Goal: Complete application form

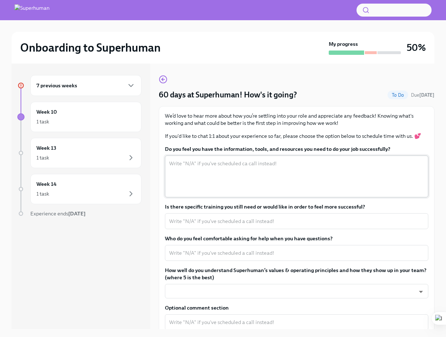
click at [214, 175] on textarea "Do you feel you have the information, tools, and resources you need to do your …" at bounding box center [296, 176] width 255 height 35
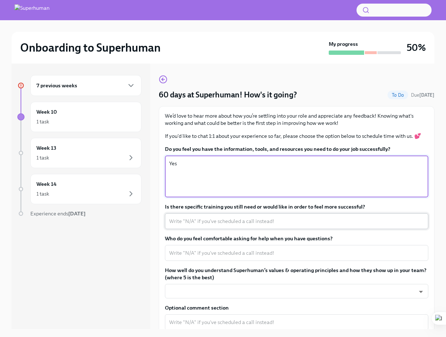
type textarea "Yes"
click at [217, 222] on textarea "Is there specific training you still need or would like in order to feel more s…" at bounding box center [296, 221] width 255 height 9
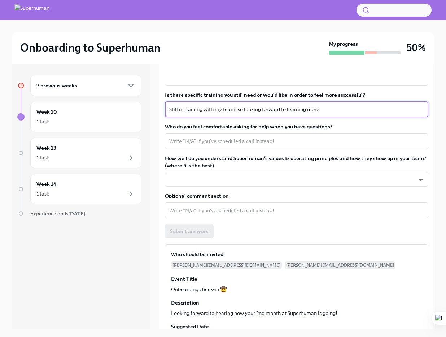
scroll to position [156, 0]
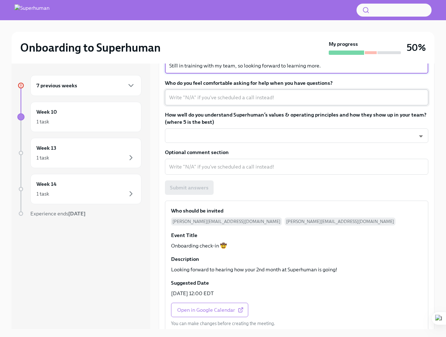
type textarea "Still in training with my team, so looking forward to learning more."
click at [194, 103] on div "x ​" at bounding box center [297, 98] width 264 height 16
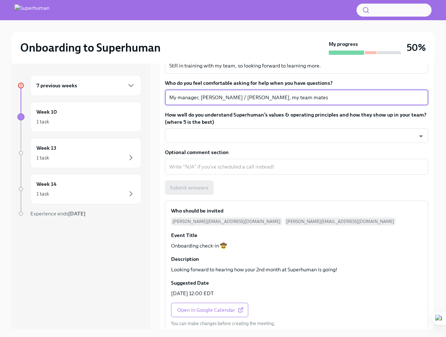
click at [257, 100] on textarea "My manager, [PERSON_NAME] / [PERSON_NAME], my team mates" at bounding box center [296, 97] width 255 height 9
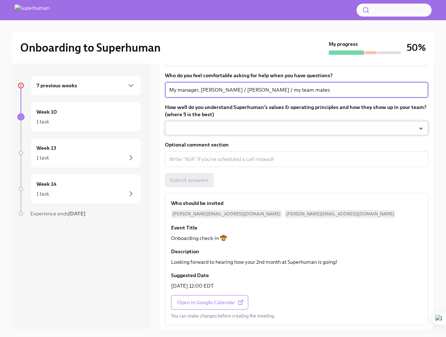
scroll to position [166, 0]
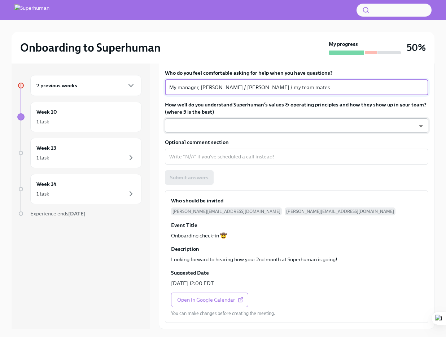
type textarea "My manager, [PERSON_NAME] / [PERSON_NAME] / my team mates"
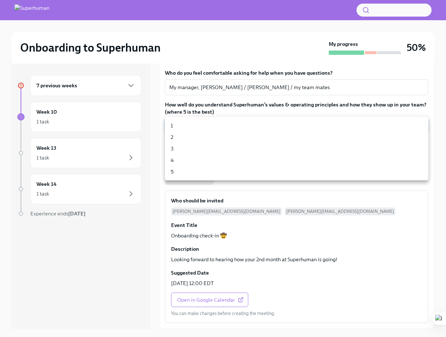
click at [190, 126] on body "Onboarding to Superhuman My progress 50% 7 previous weeks Week 10 1 task Week 1…" at bounding box center [223, 174] width 446 height 349
click at [185, 167] on li "5" at bounding box center [297, 172] width 264 height 12
type input "9Q1r3DsrC"
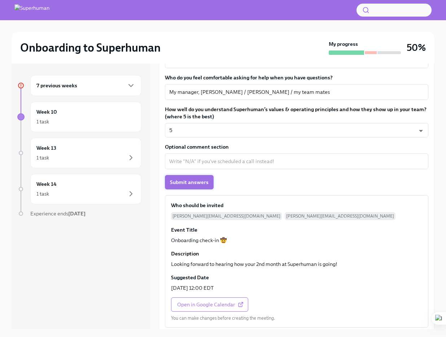
click at [196, 178] on button "Submit answers" at bounding box center [189, 182] width 49 height 14
